Goal: Transaction & Acquisition: Register for event/course

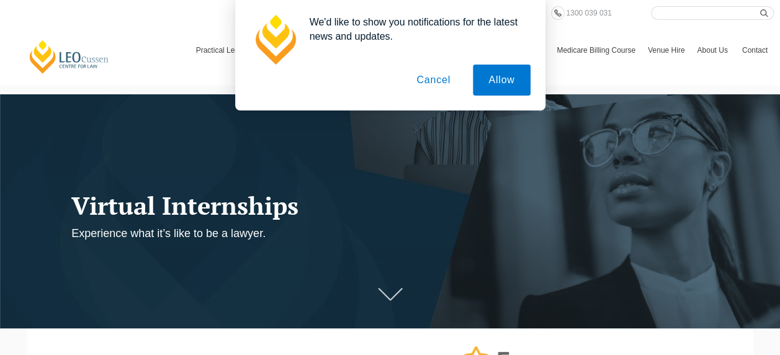
click at [433, 73] on button "Cancel" at bounding box center [433, 80] width 65 height 31
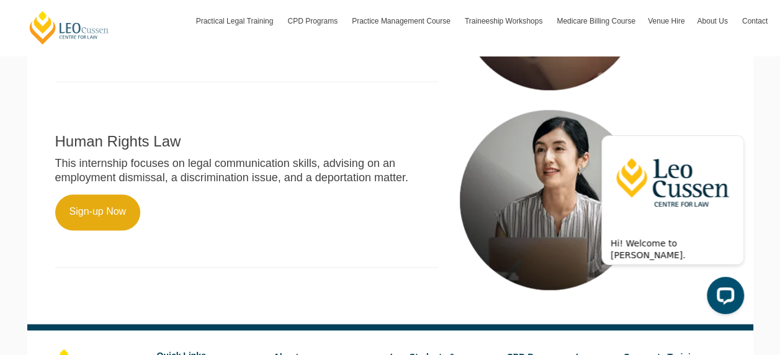
scroll to position [818, 0]
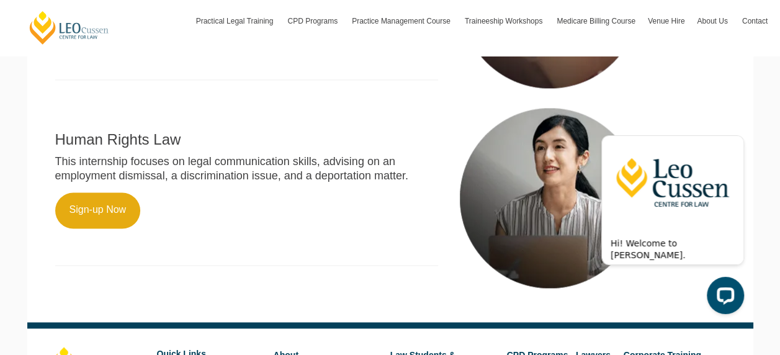
drag, startPoint x: 789, startPoint y: 29, endPoint x: 139, endPoint y: 107, distance: 654.6
click at [98, 218] on link "Sign-up Now" at bounding box center [98, 210] width 86 height 36
